Goal: Task Accomplishment & Management: Manage account settings

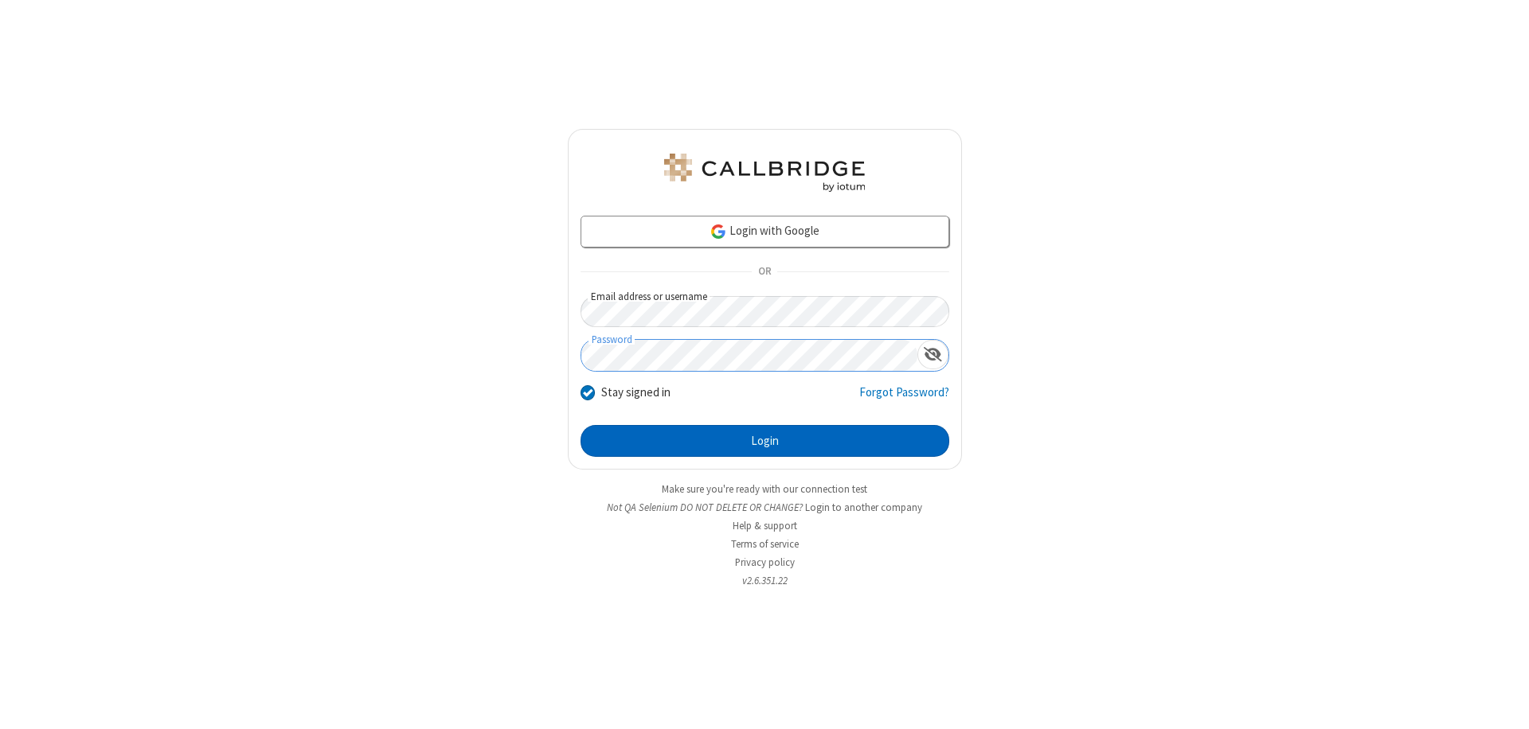
click at [764, 441] on button "Login" at bounding box center [764, 441] width 369 height 32
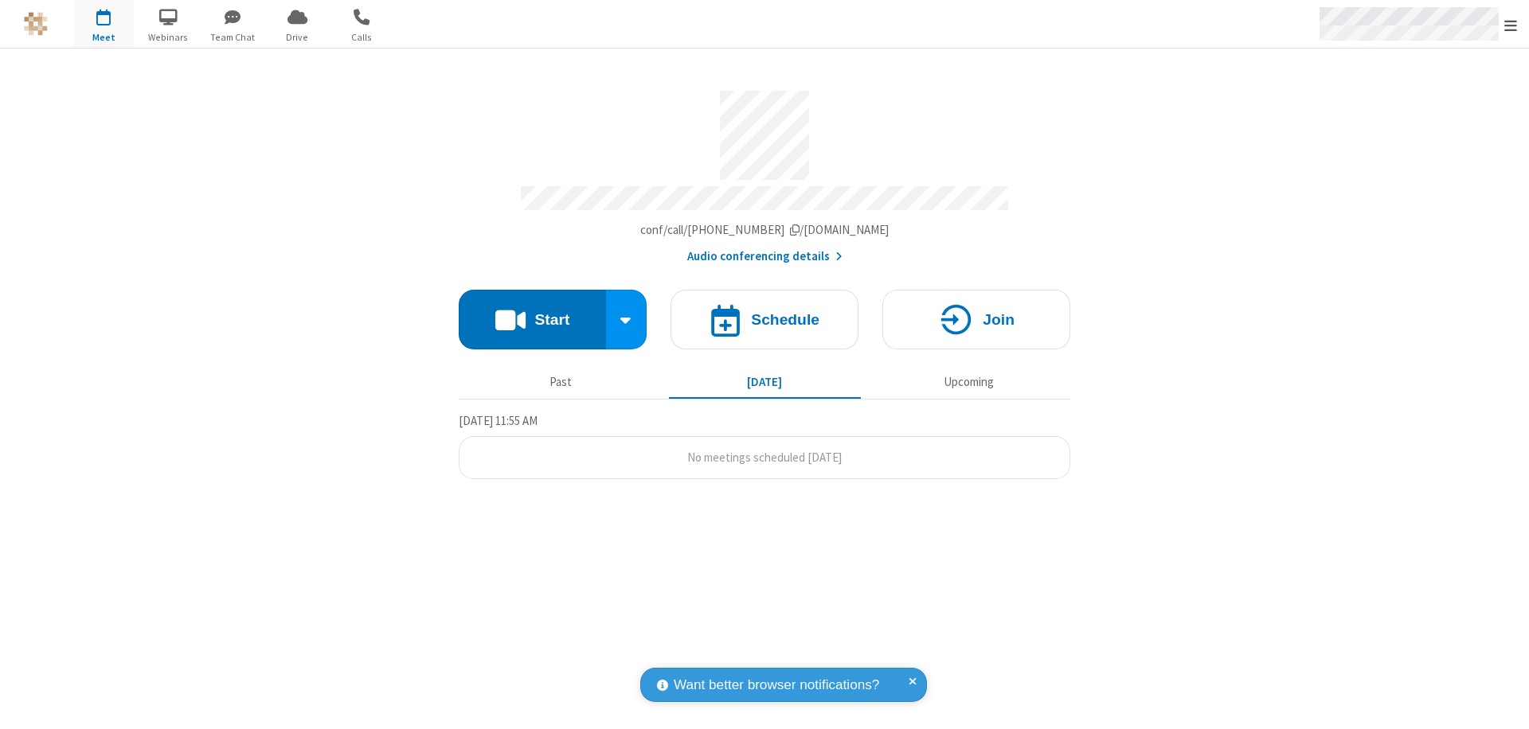
click at [1510, 25] on span "Open menu" at bounding box center [1510, 26] width 13 height 16
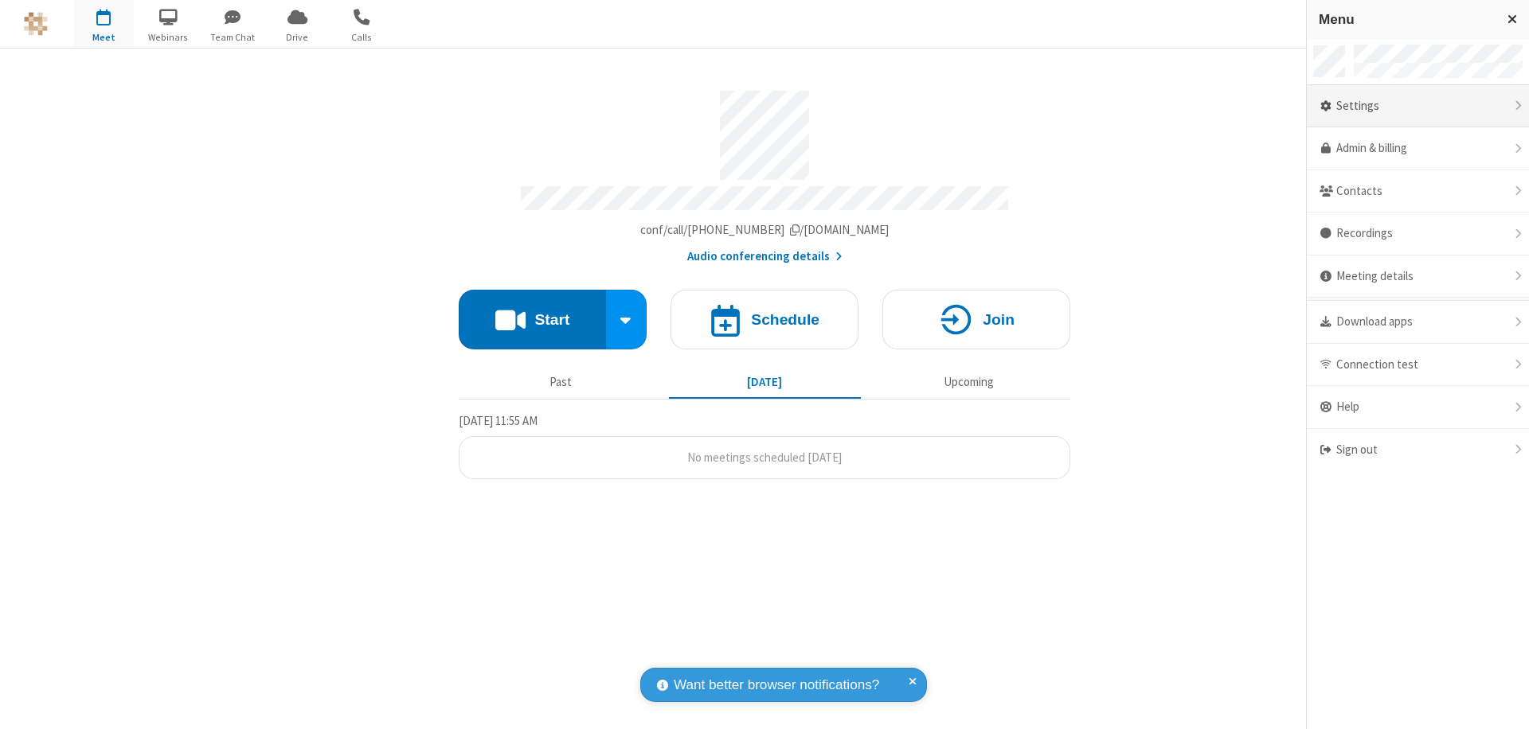
click at [1417, 106] on div "Settings" at bounding box center [1417, 106] width 222 height 43
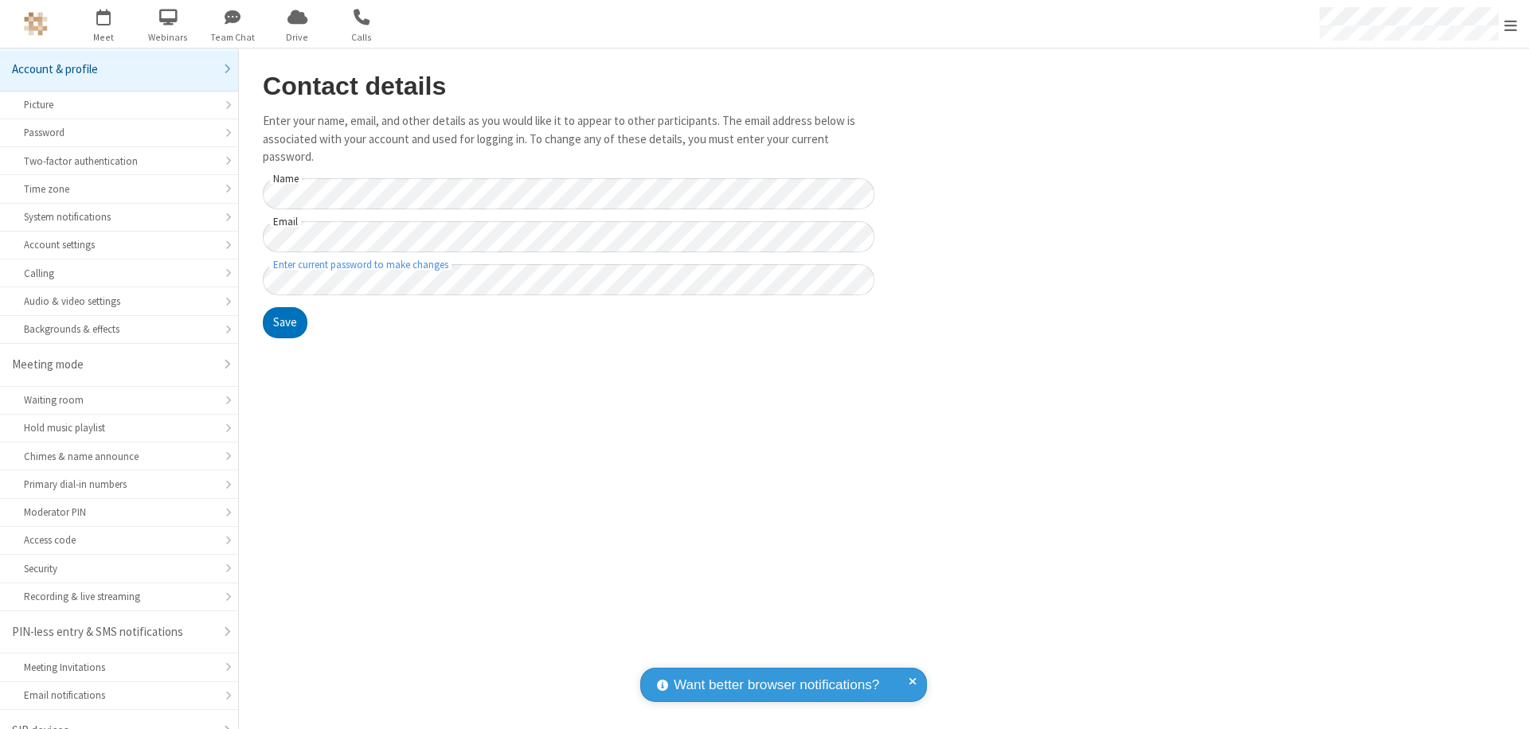
scroll to position [22, 0]
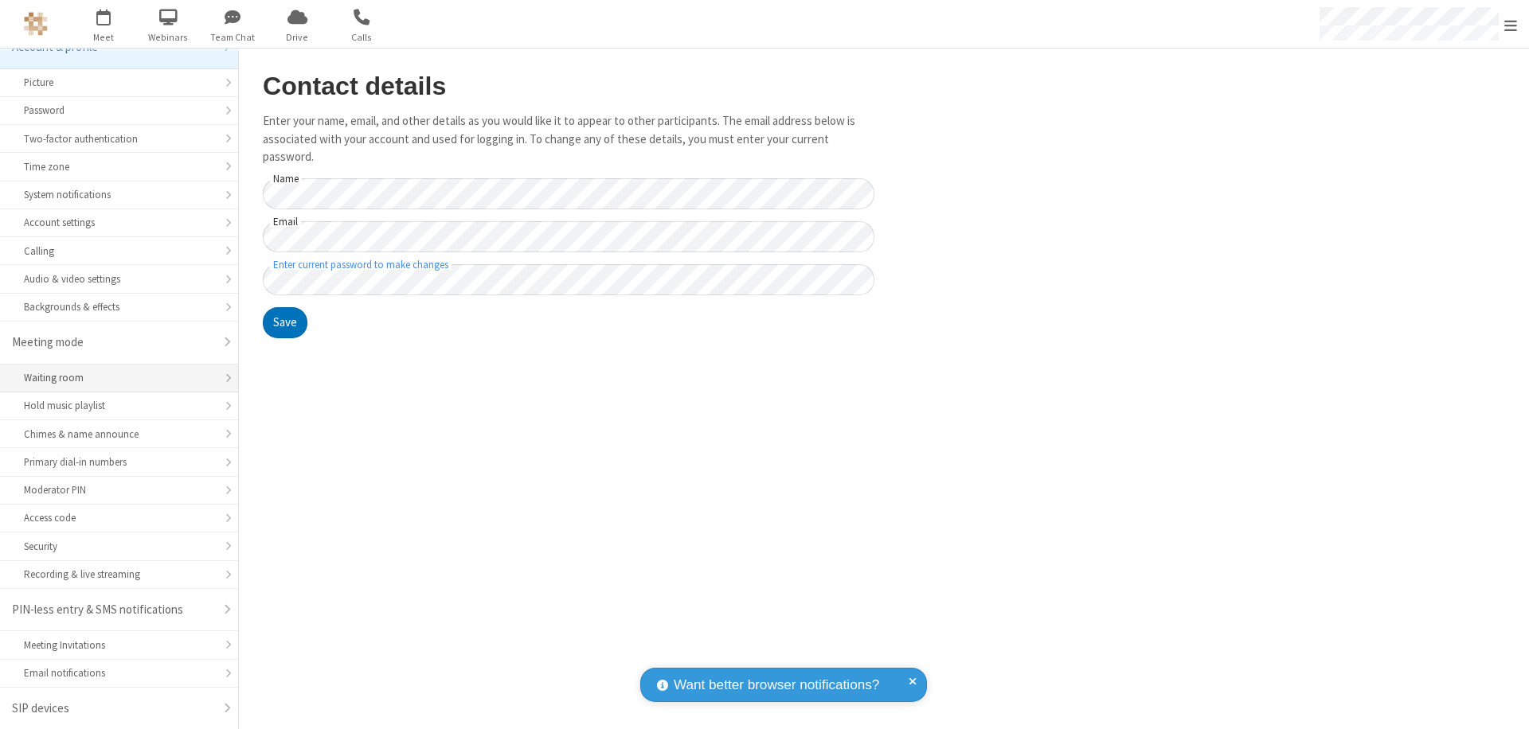
click at [113, 378] on div "Waiting room" at bounding box center [119, 377] width 190 height 15
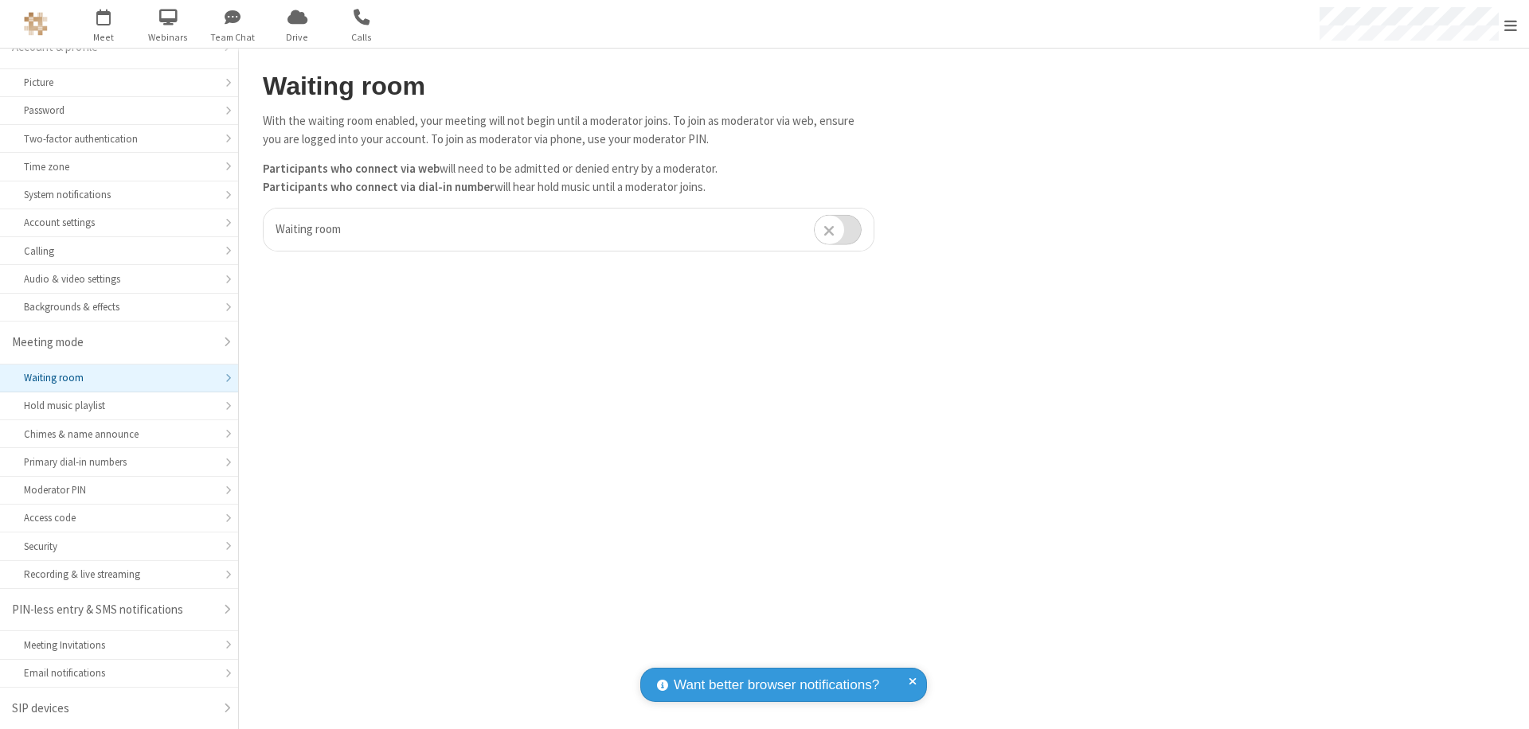
click at [837, 229] on input "checkbox" at bounding box center [838, 229] width 48 height 31
checkbox input "true"
click at [1510, 24] on span "Open menu" at bounding box center [1510, 26] width 13 height 16
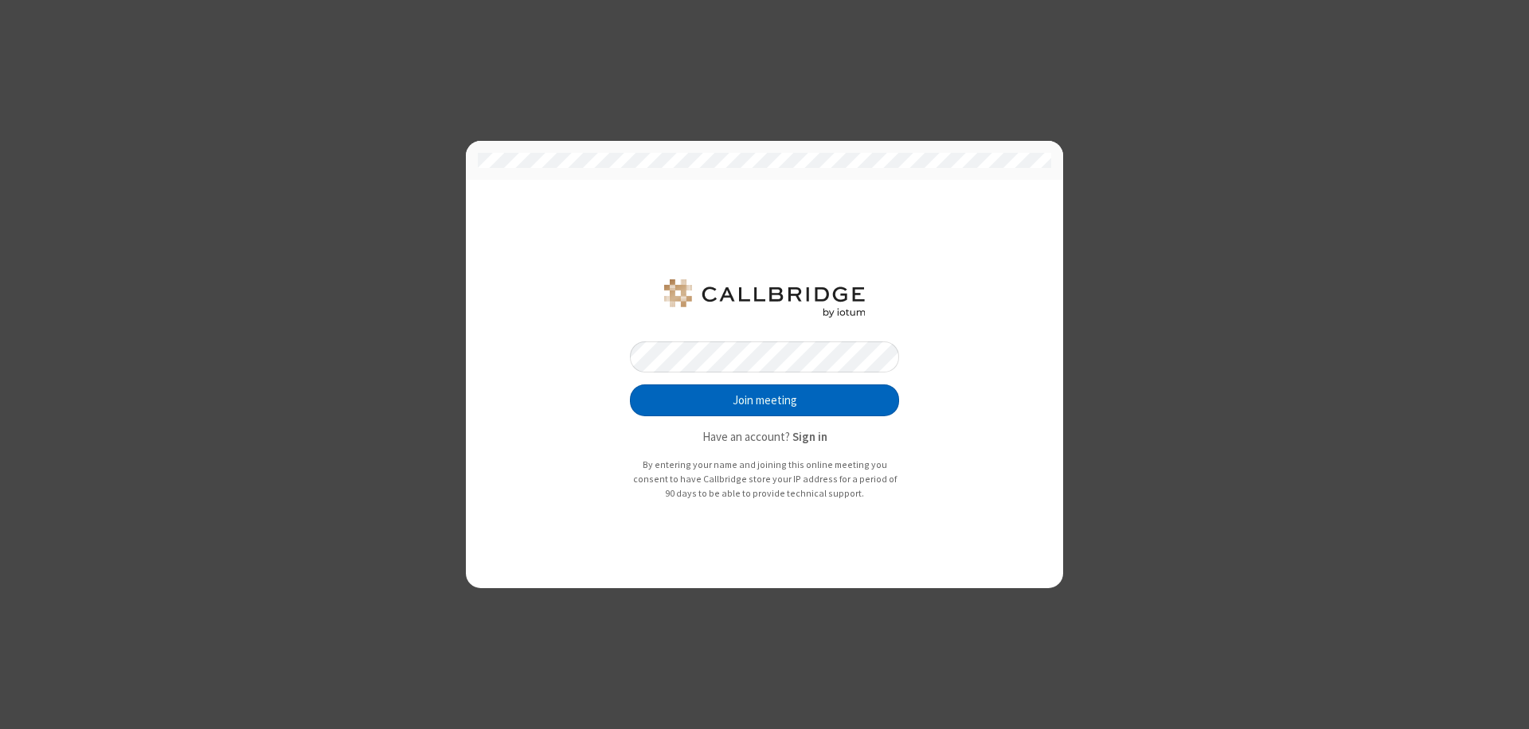
click at [764, 400] on button "Join meeting" at bounding box center [764, 401] width 269 height 32
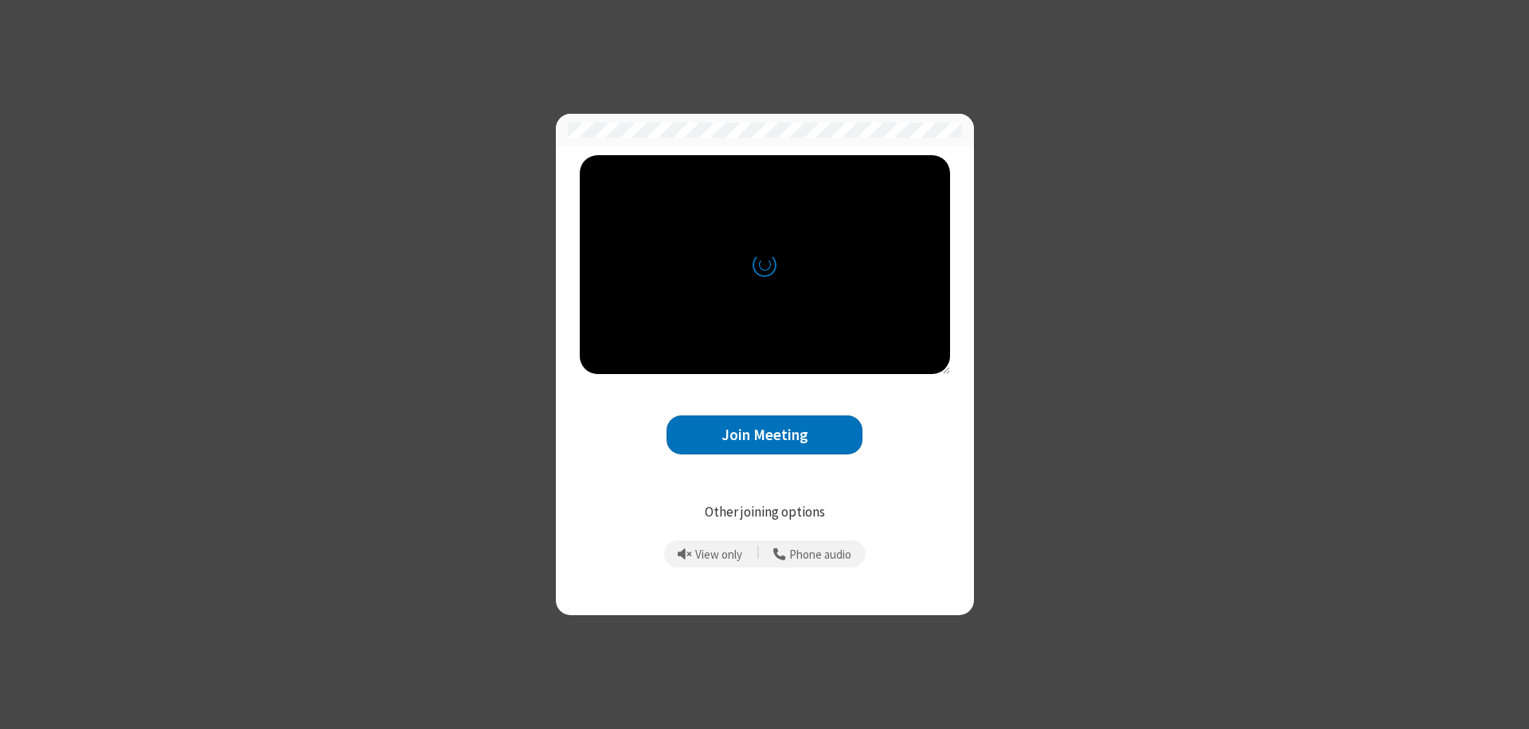
click at [764, 435] on button "Join Meeting" at bounding box center [764, 435] width 196 height 39
